Goal: Task Accomplishment & Management: Use online tool/utility

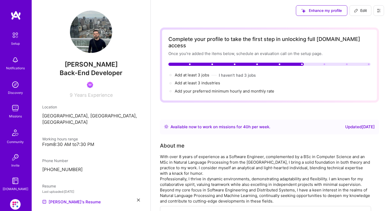
click at [17, 205] on img at bounding box center [15, 204] width 11 height 11
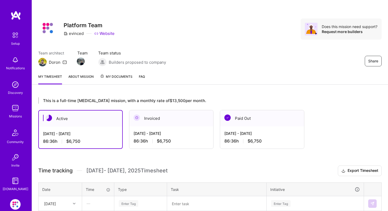
click at [119, 75] on span "My Documents" at bounding box center [116, 77] width 32 height 6
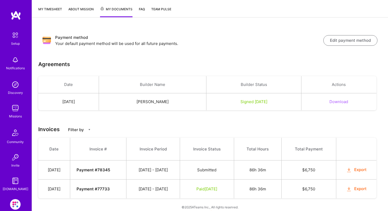
scroll to position [73, 0]
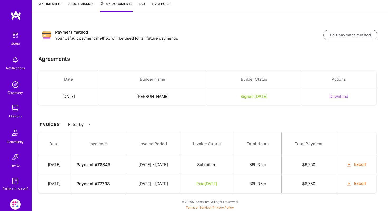
click at [365, 184] on button "Export" at bounding box center [356, 183] width 21 height 6
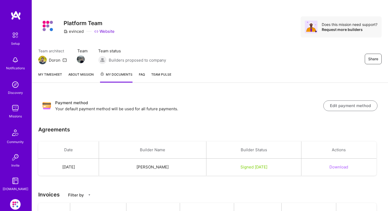
scroll to position [0, 0]
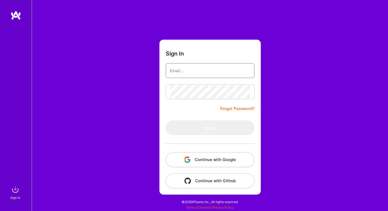
type input "sarahjanemills@gmail.com"
click at [212, 161] on button "Continue with Google" at bounding box center [210, 159] width 89 height 15
